Goal: Task Accomplishment & Management: Manage account settings

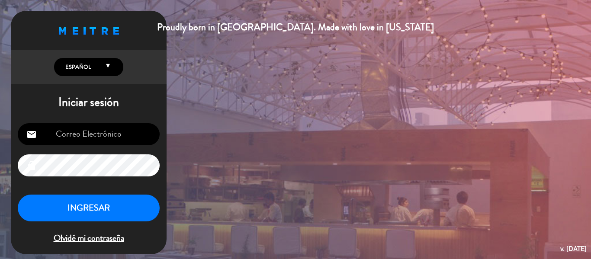
type input "[EMAIL_ADDRESS][DOMAIN_NAME]"
click at [87, 203] on button "INGRESAR" at bounding box center [89, 208] width 142 height 27
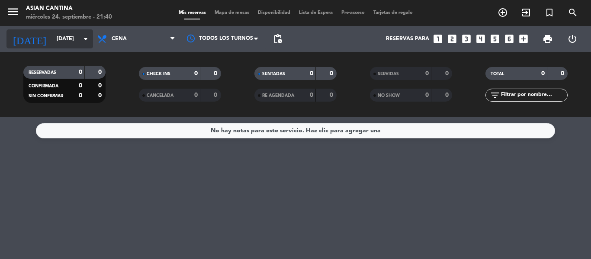
click at [92, 43] on input "[DATE]" at bounding box center [88, 39] width 73 height 15
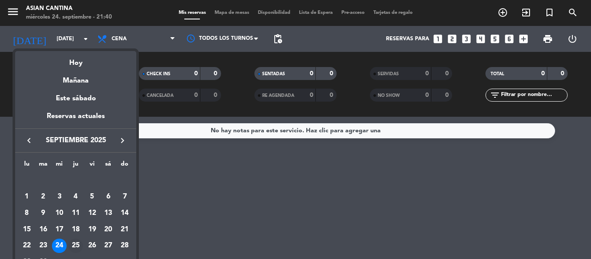
click at [79, 243] on div "25" at bounding box center [75, 246] width 15 height 15
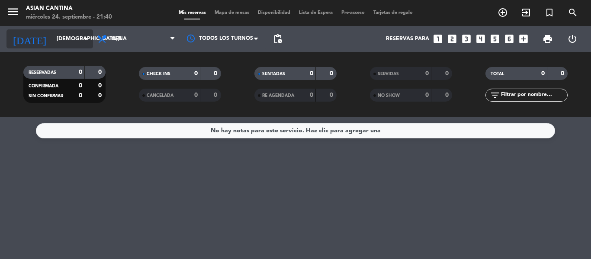
click at [68, 41] on input "[DEMOGRAPHIC_DATA][DATE]" at bounding box center [88, 39] width 73 height 15
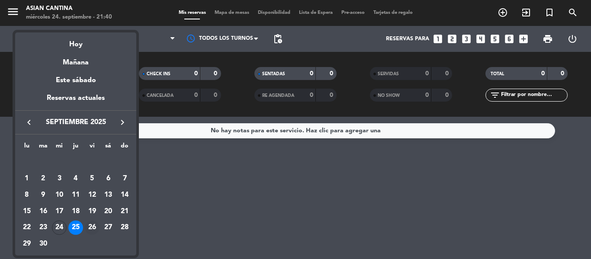
click at [95, 225] on div "26" at bounding box center [92, 228] width 15 height 15
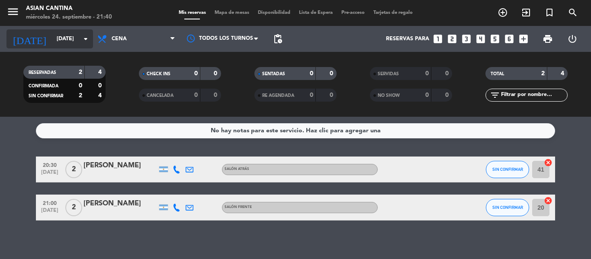
click at [56, 44] on input "[DATE]" at bounding box center [88, 39] width 73 height 15
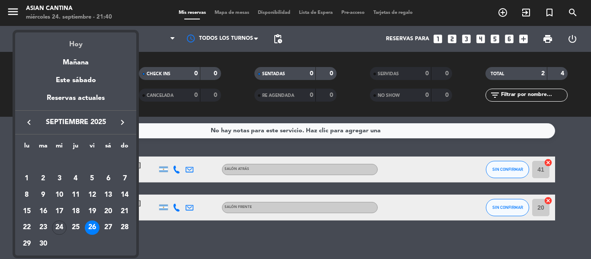
click at [56, 36] on div "Hoy" at bounding box center [75, 41] width 121 height 18
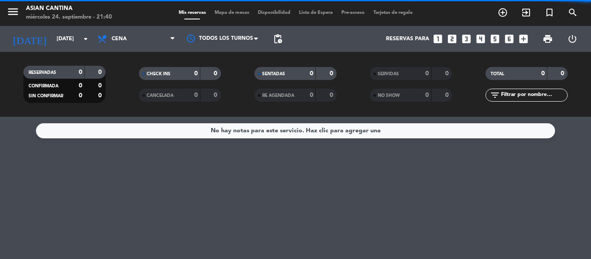
click at [56, 36] on input "[DATE]" at bounding box center [88, 39] width 73 height 15
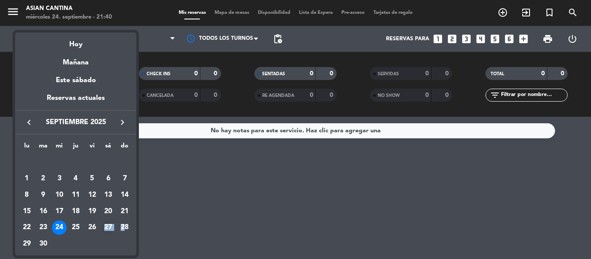
drag, startPoint x: 124, startPoint y: 227, endPoint x: 111, endPoint y: 224, distance: 13.3
click at [114, 226] on tr "22 23 24 25 26 27 28" at bounding box center [76, 228] width 114 height 16
click at [111, 224] on div "27" at bounding box center [108, 228] width 15 height 15
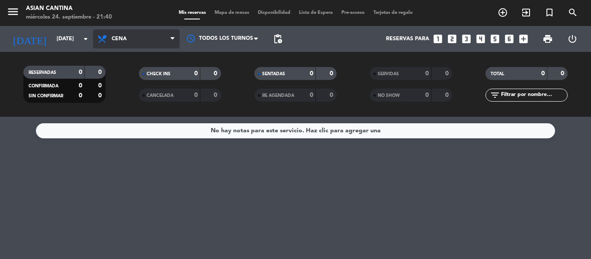
click at [145, 39] on span "Cena" at bounding box center [136, 38] width 87 height 19
click at [139, 82] on div "menu Asian Cantina [DATE] 24. septiembre - 21:40 Mis reservas Mapa de mesas Dis…" at bounding box center [295, 58] width 591 height 117
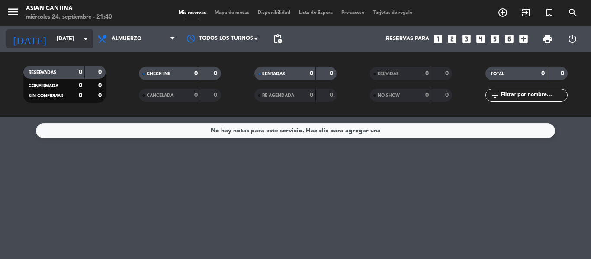
click at [82, 39] on icon "arrow_drop_down" at bounding box center [86, 39] width 10 height 10
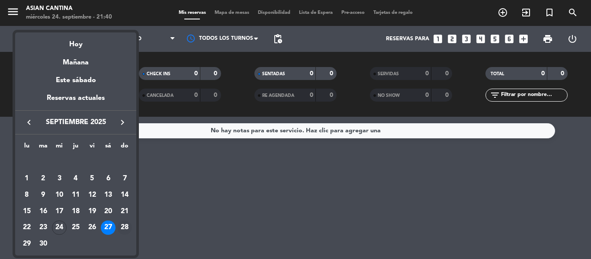
click at [125, 223] on div "28" at bounding box center [124, 228] width 15 height 15
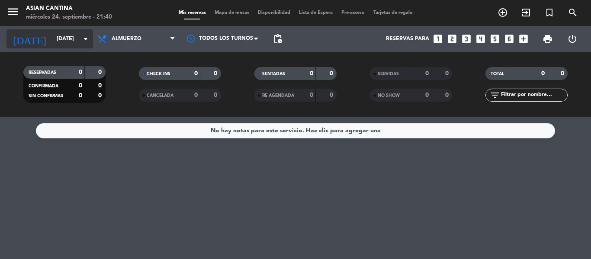
click at [80, 34] on input "[DATE]" at bounding box center [88, 39] width 73 height 15
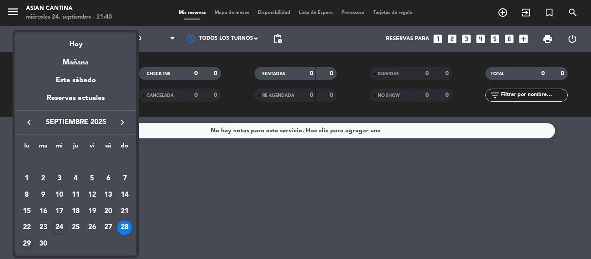
click at [25, 246] on div "29" at bounding box center [26, 244] width 15 height 15
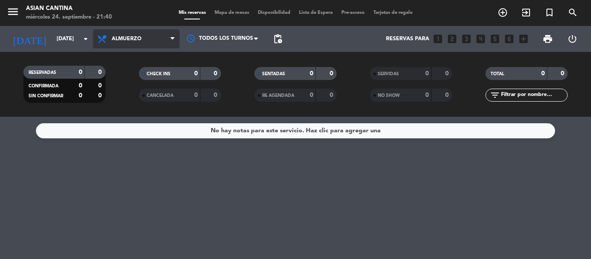
click at [126, 43] on span "Almuerzo" at bounding box center [136, 38] width 87 height 19
click at [128, 92] on div "menu Asian Cantina [DATE] 24. septiembre - 21:40 Mis reservas Mapa de mesas Dis…" at bounding box center [295, 58] width 591 height 117
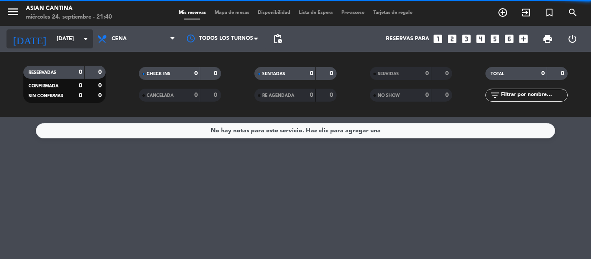
click at [81, 37] on icon "arrow_drop_down" at bounding box center [86, 39] width 10 height 10
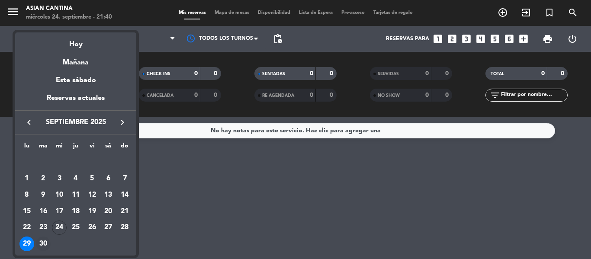
click at [46, 243] on div "30" at bounding box center [43, 244] width 15 height 15
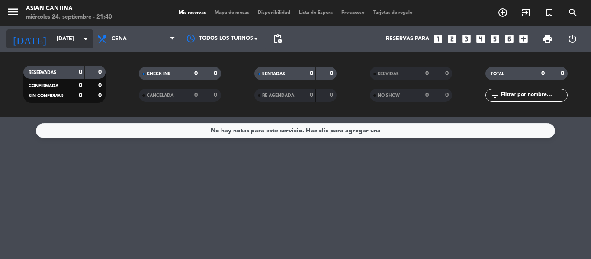
click at [63, 36] on input "[DATE]" at bounding box center [88, 39] width 73 height 15
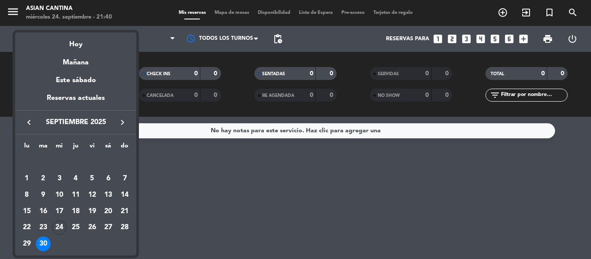
click at [116, 121] on button "keyboard_arrow_right" at bounding box center [123, 122] width 16 height 11
click at [61, 176] on div "1" at bounding box center [59, 178] width 15 height 15
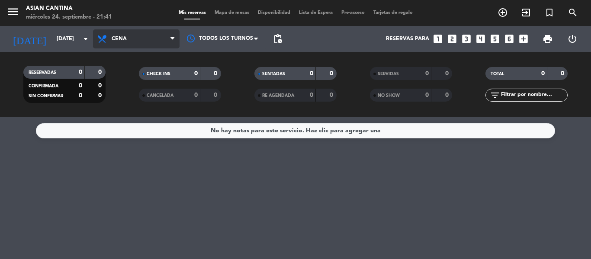
click at [109, 44] on icon at bounding box center [103, 39] width 13 height 10
click at [137, 82] on div "menu Asian Cantina [DATE] 24. septiembre - 21:41 Mis reservas Mapa de mesas Dis…" at bounding box center [295, 58] width 591 height 117
click at [133, 43] on span "Almuerzo" at bounding box center [136, 38] width 87 height 19
click at [122, 41] on span "Almuerzo" at bounding box center [127, 39] width 30 height 6
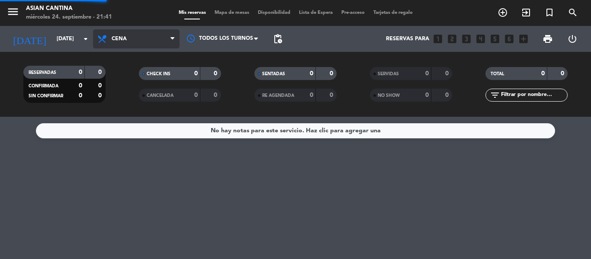
click at [129, 99] on div "menu Asian Cantina [DATE] 24. septiembre - 21:41 Mis reservas Mapa de mesas Dis…" at bounding box center [295, 58] width 591 height 117
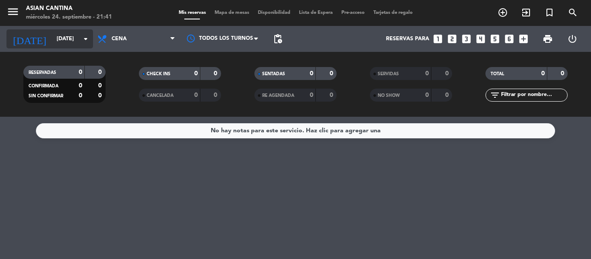
click at [87, 37] on icon "arrow_drop_down" at bounding box center [86, 39] width 10 height 10
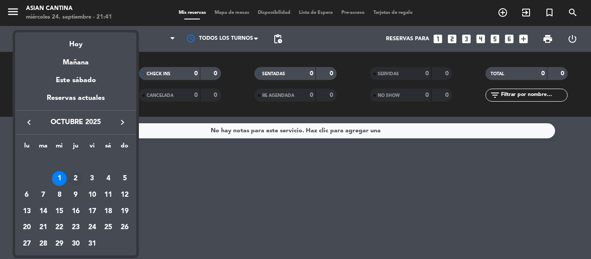
click at [77, 176] on div "2" at bounding box center [75, 178] width 15 height 15
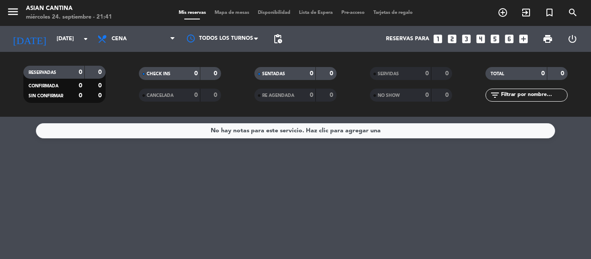
type input "[DEMOGRAPHIC_DATA][DATE]"
